Goal: Transaction & Acquisition: Book appointment/travel/reservation

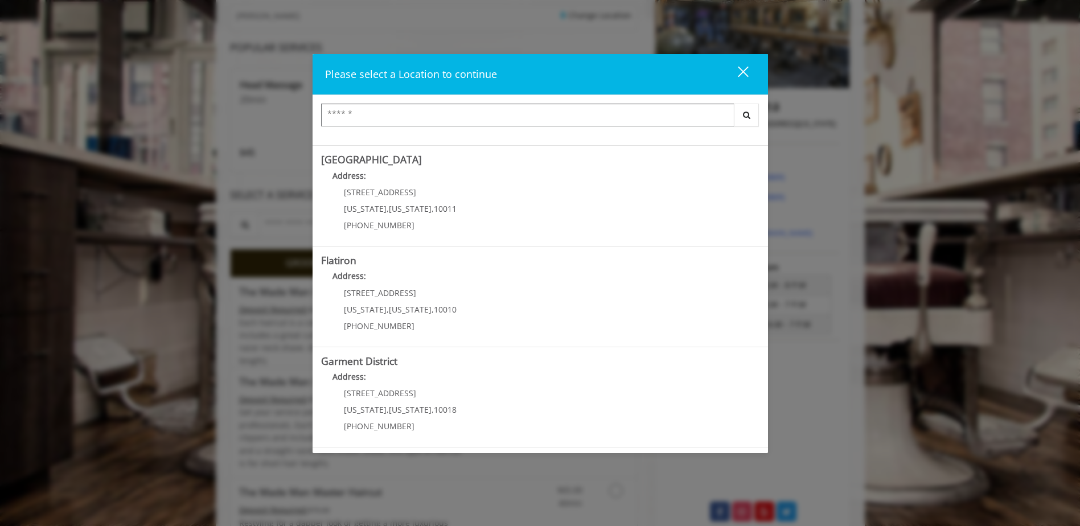
scroll to position [190, 0]
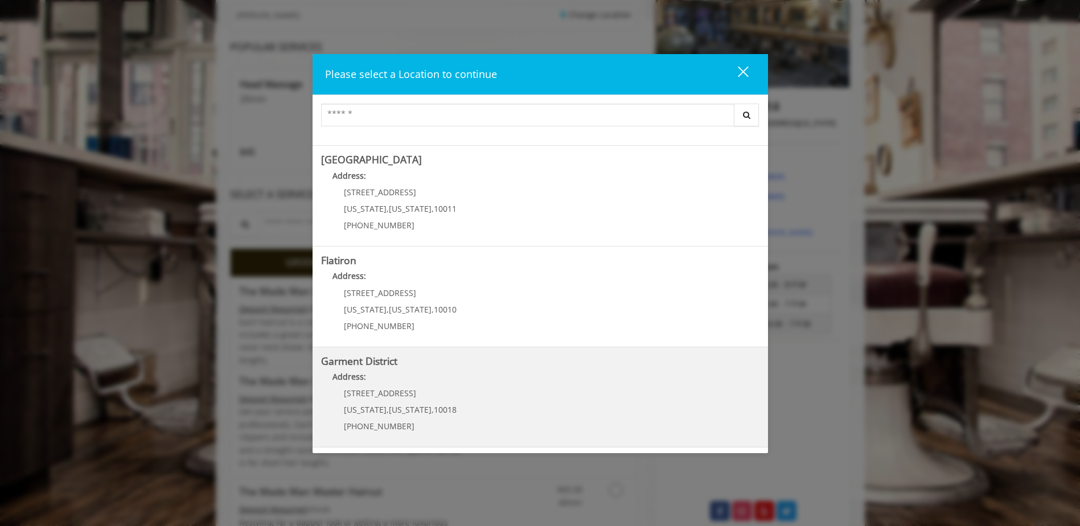
click at [410, 396] on p "1400 Broadway" at bounding box center [400, 393] width 113 height 9
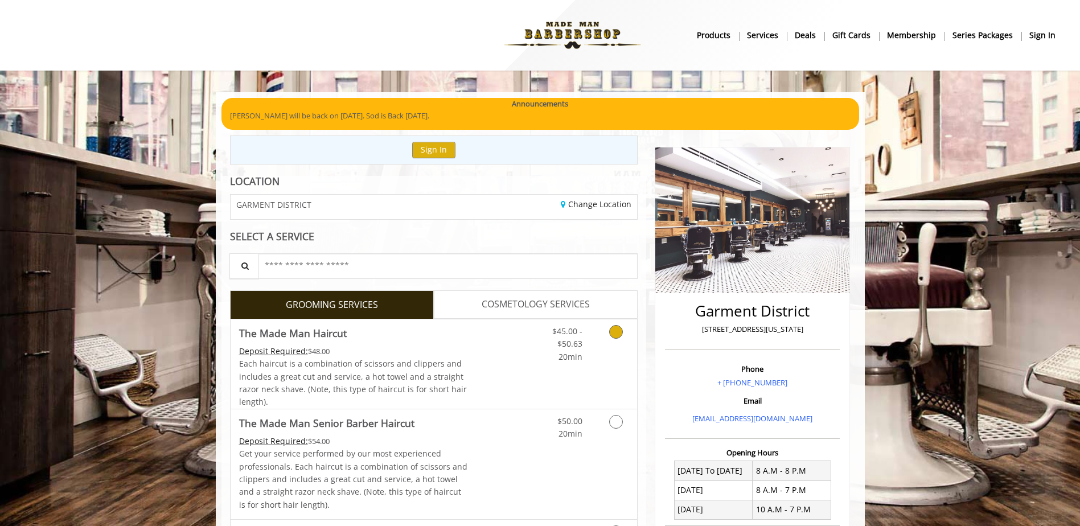
click at [401, 378] on span "Each haircut is a combination of scissors and clippers and includes a great cut…" at bounding box center [353, 382] width 228 height 49
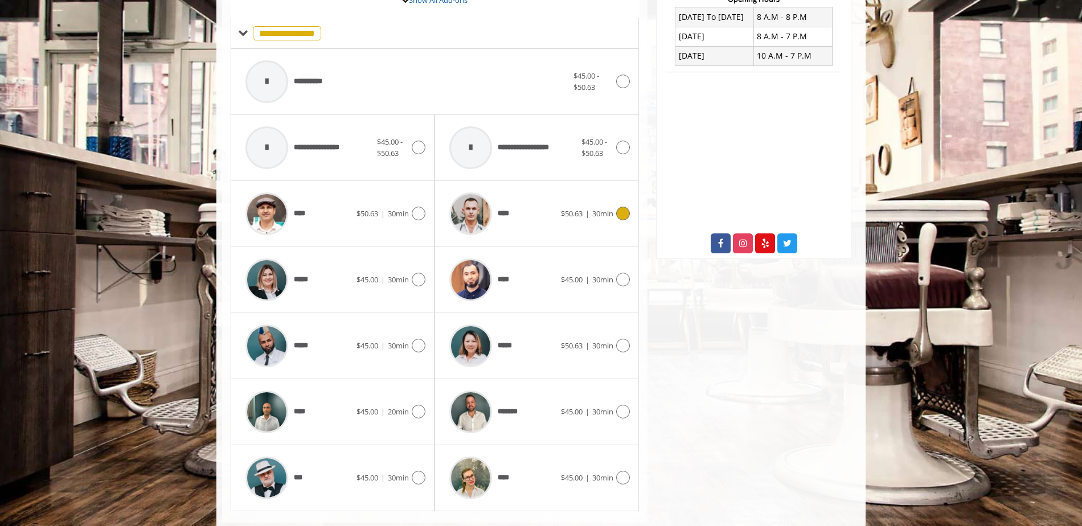
scroll to position [479, 0]
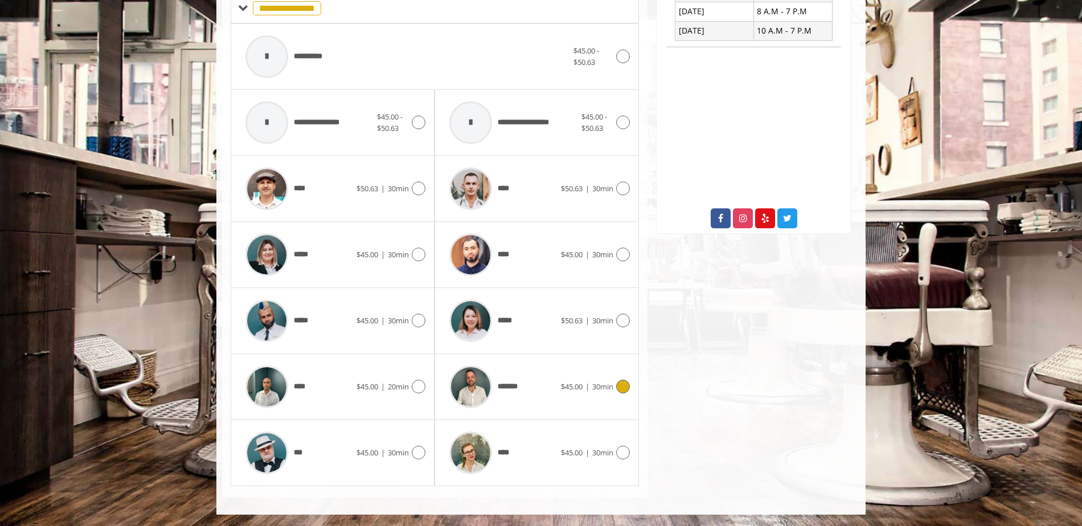
click at [538, 380] on div "*******" at bounding box center [502, 387] width 117 height 54
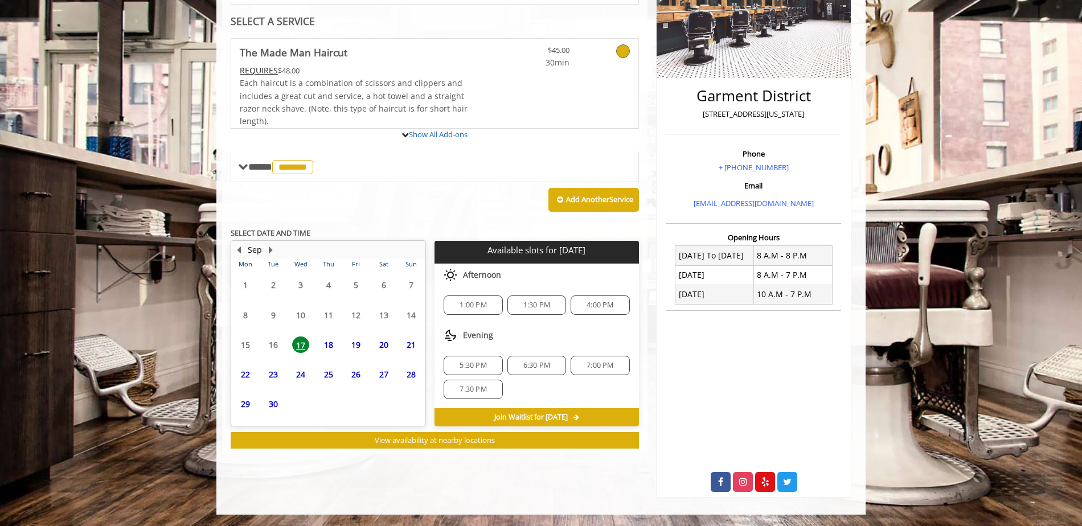
scroll to position [277, 0]
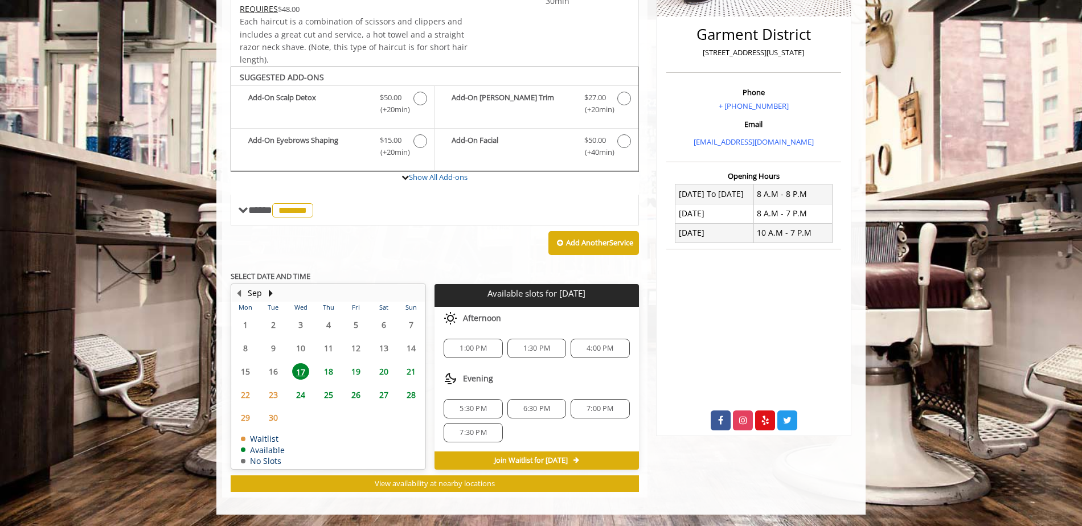
click at [361, 371] on span "19" at bounding box center [355, 371] width 17 height 17
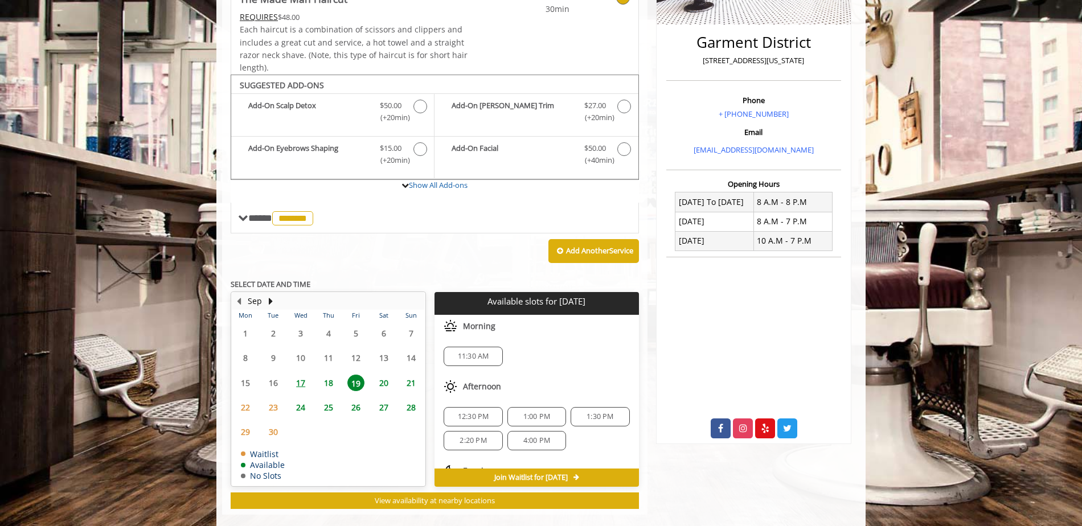
scroll to position [286, 0]
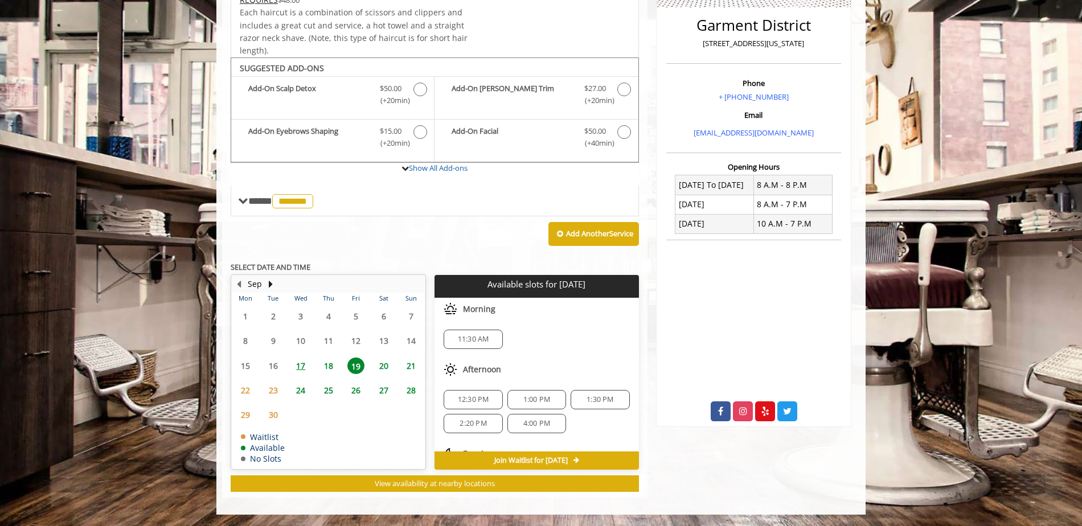
click at [462, 425] on span "2:20 PM" at bounding box center [473, 423] width 27 height 9
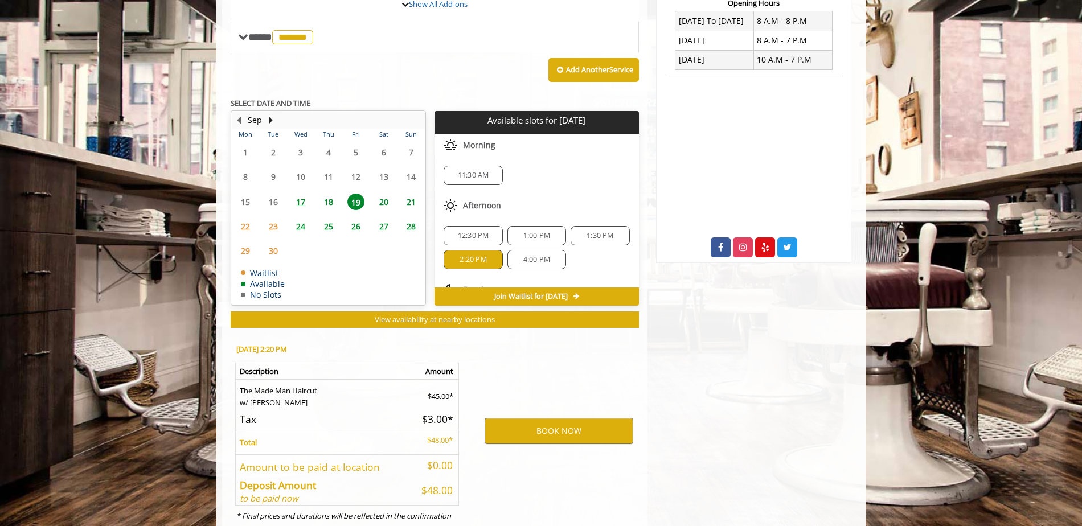
scroll to position [491, 0]
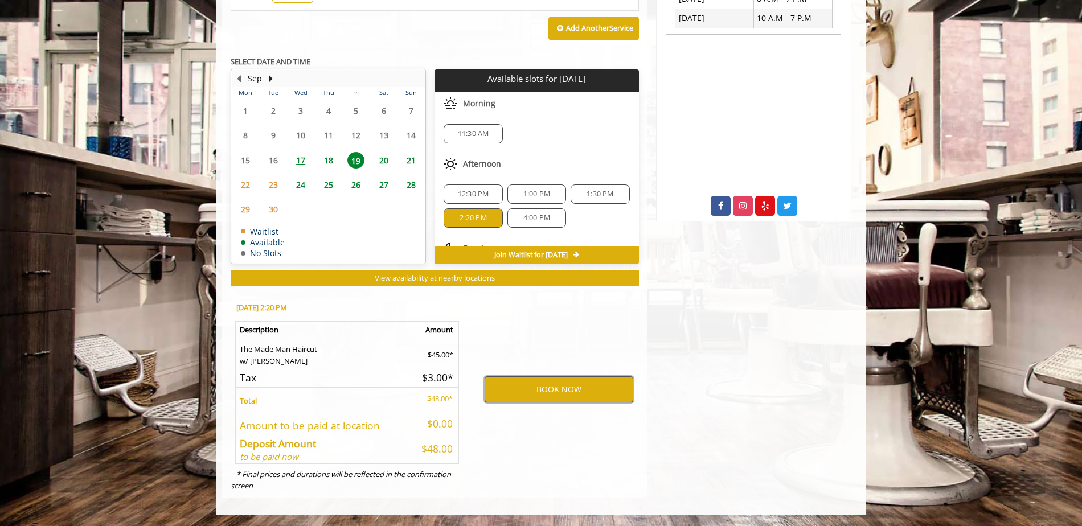
click at [571, 392] on button "BOOK NOW" at bounding box center [559, 389] width 149 height 26
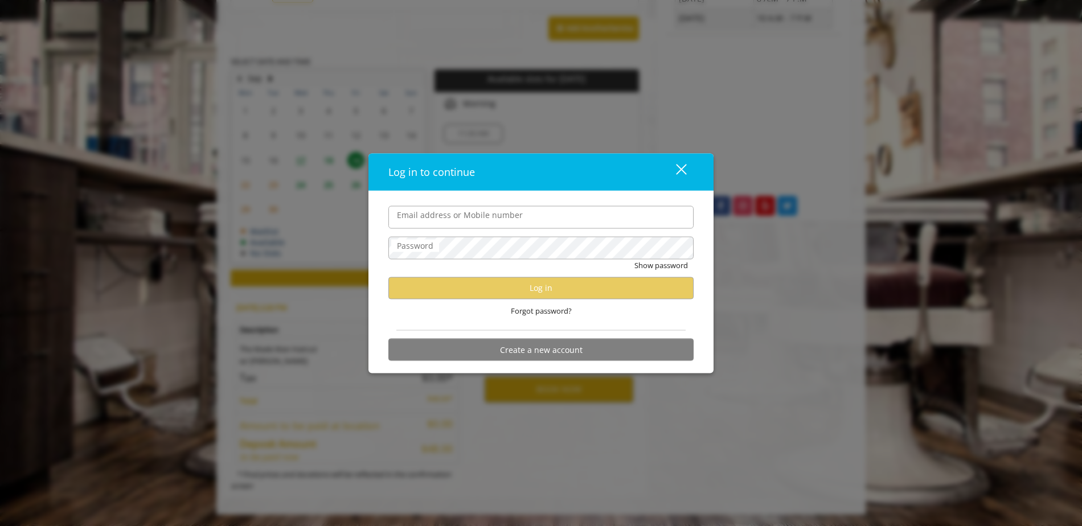
click at [497, 220] on input "Email address or Mobile number" at bounding box center [540, 217] width 305 height 23
type input "**********"
click at [534, 358] on button "Create a new account" at bounding box center [540, 350] width 305 height 22
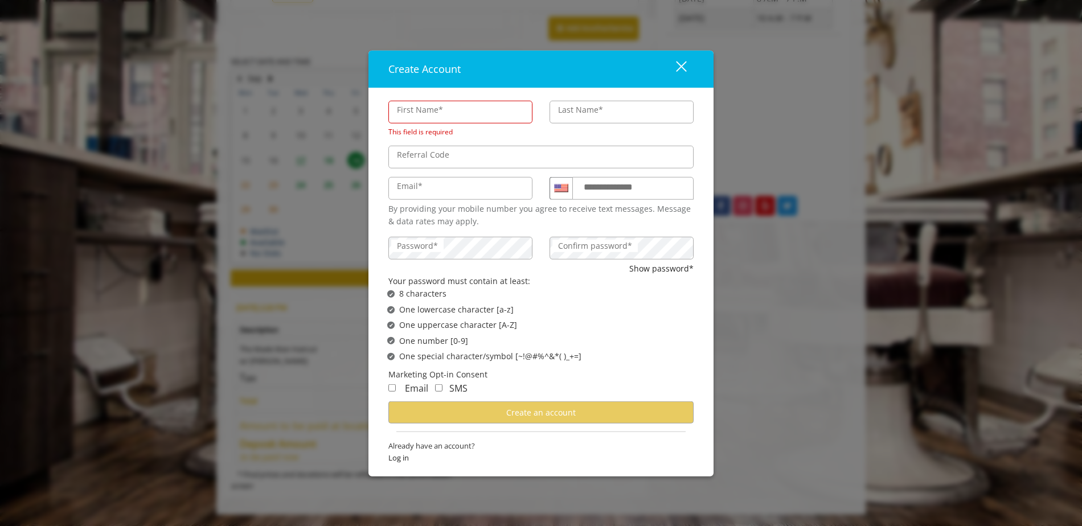
click at [533, 352] on span "One special character/symbol [~!@#%^&*( )_+=]" at bounding box center [490, 356] width 182 height 13
click at [412, 124] on div "First Name* This field is required" at bounding box center [460, 117] width 161 height 45
click at [416, 116] on label "First Name*" at bounding box center [420, 109] width 58 height 13
click at [416, 116] on input "First Name*" at bounding box center [460, 111] width 144 height 23
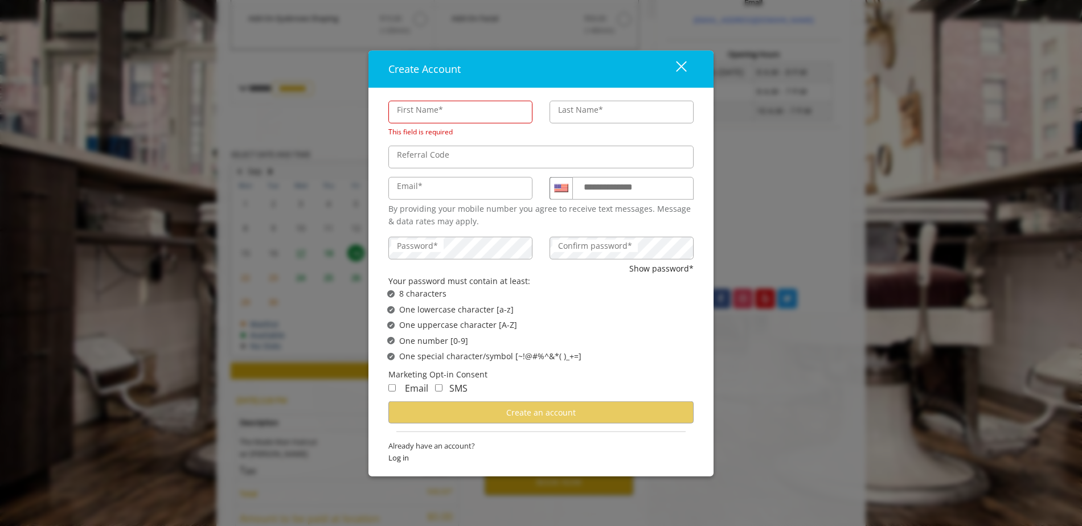
scroll to position [396, 0]
